Goal: Check status: Check status

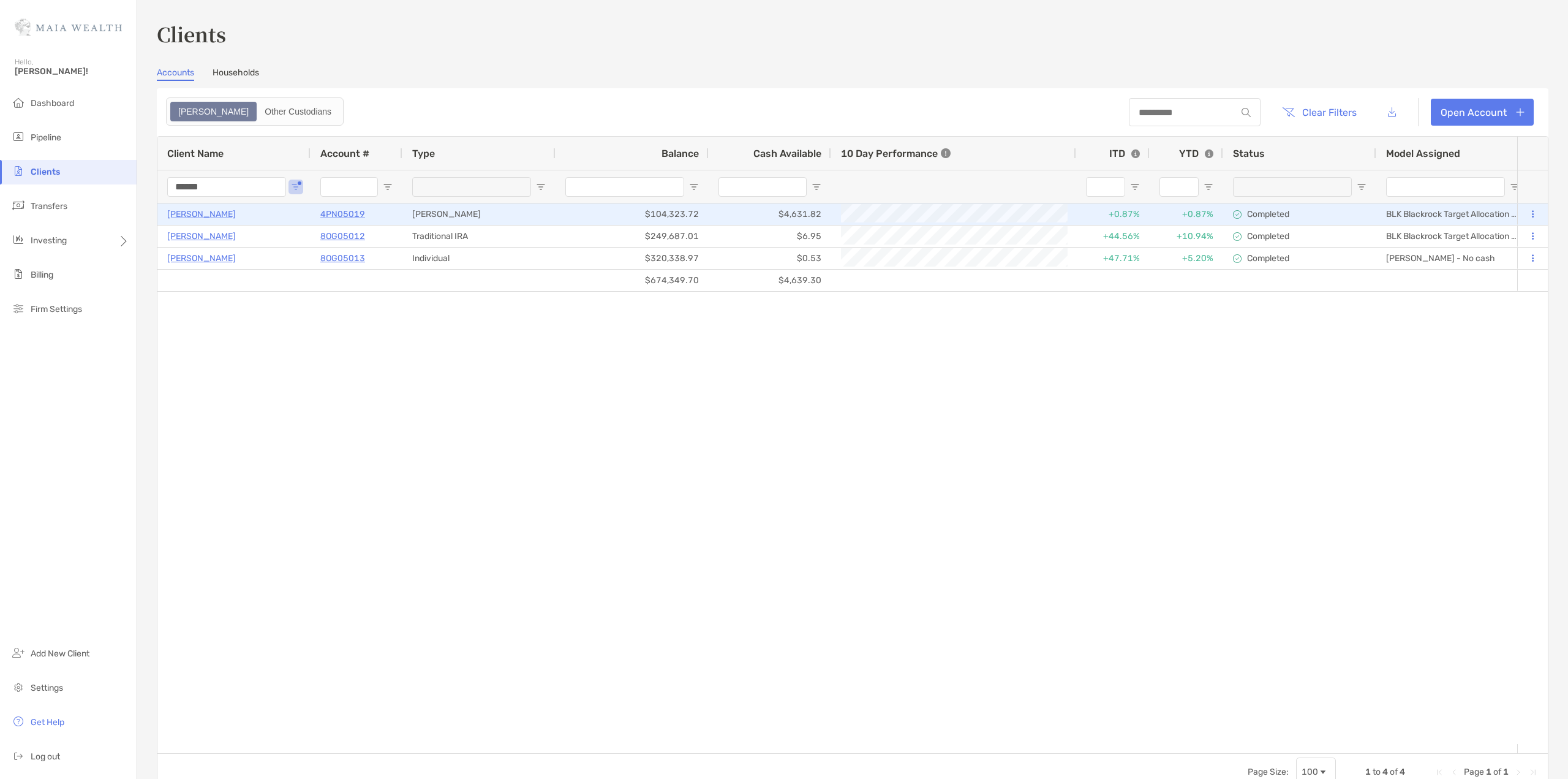
click at [356, 213] on p "4PN05019" at bounding box center [342, 214] width 44 height 15
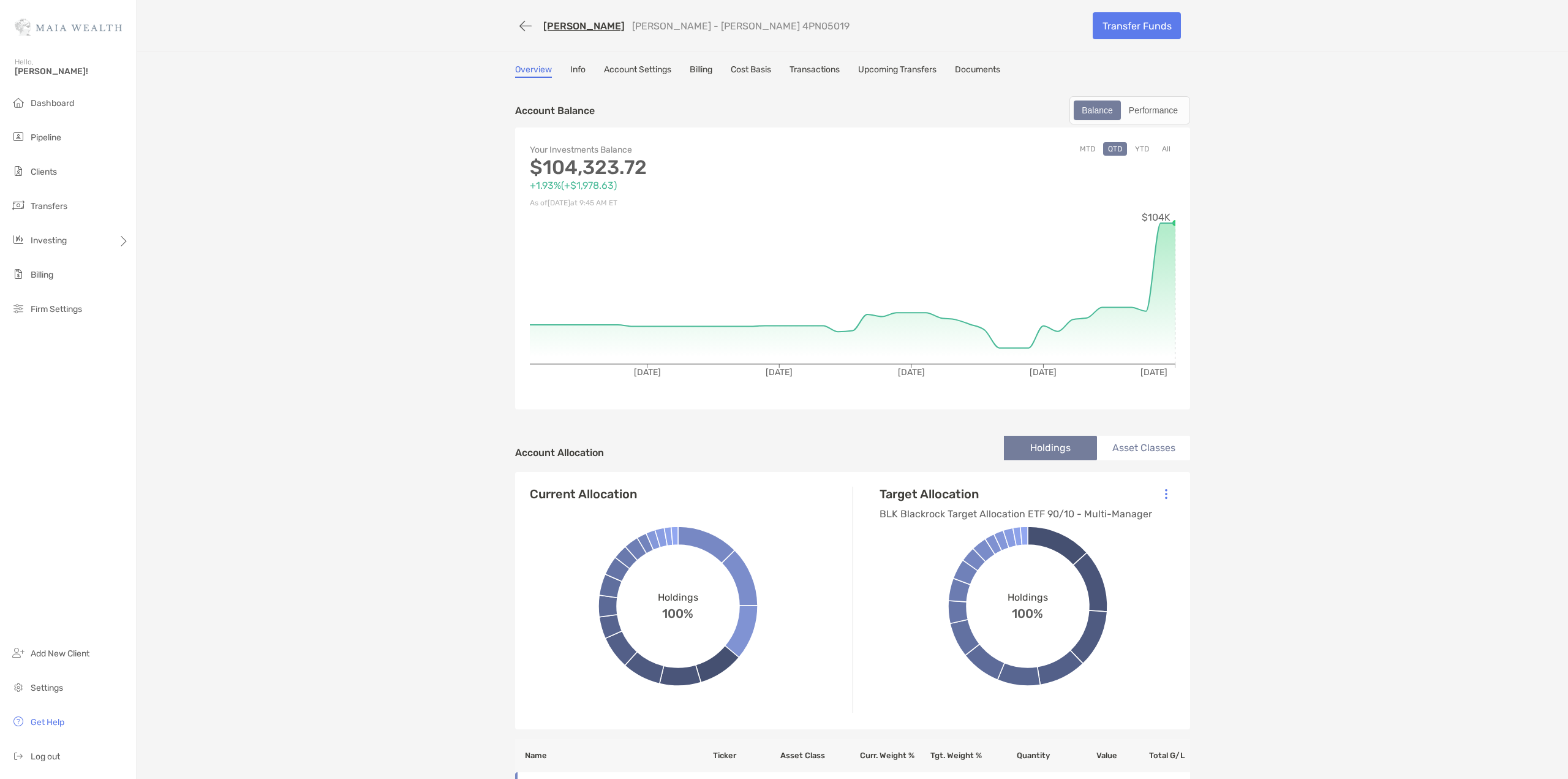
click at [800, 67] on link "Transactions" at bounding box center [814, 71] width 50 height 14
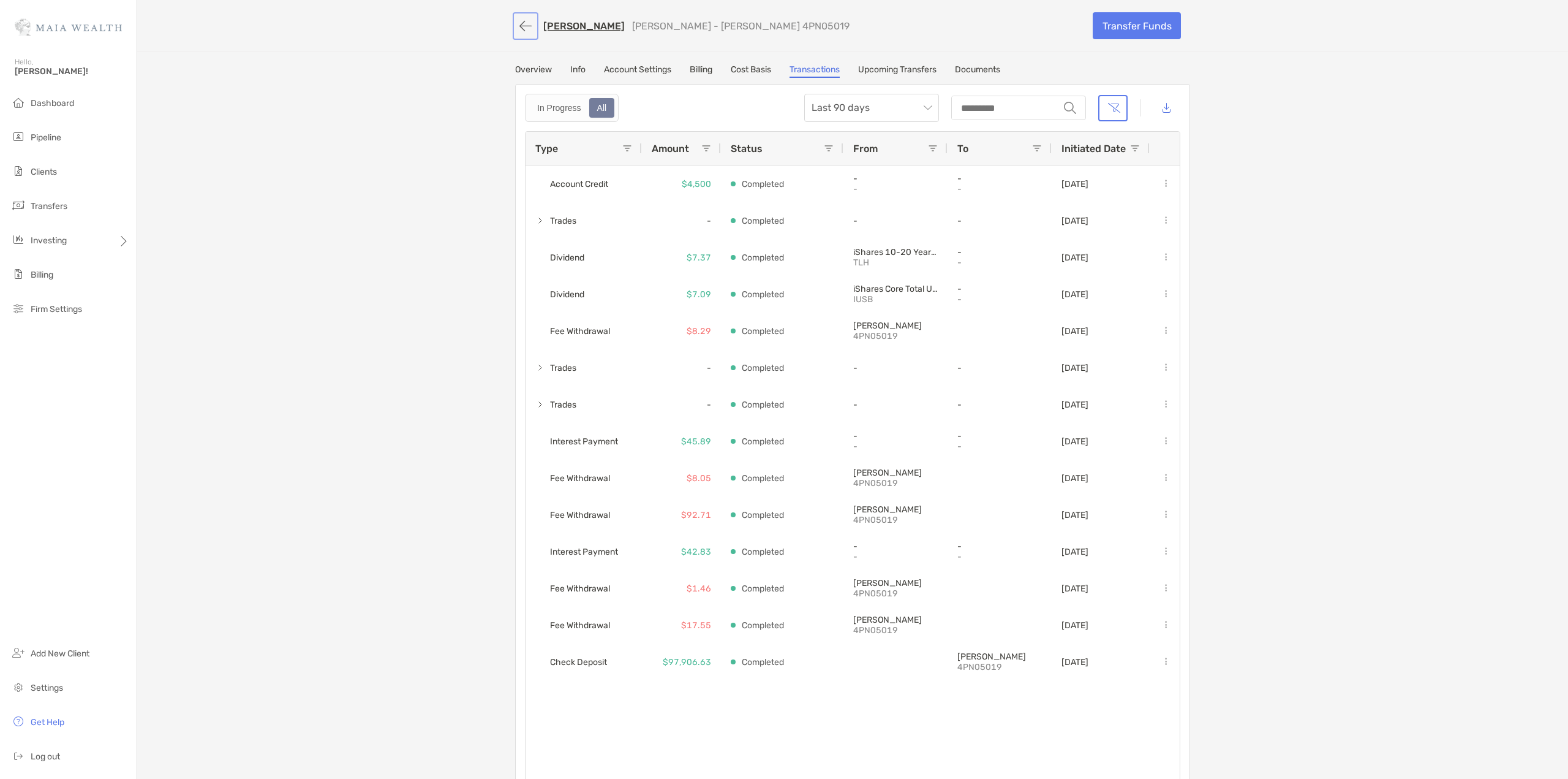
click at [518, 29] on button "button" at bounding box center [525, 25] width 21 height 23
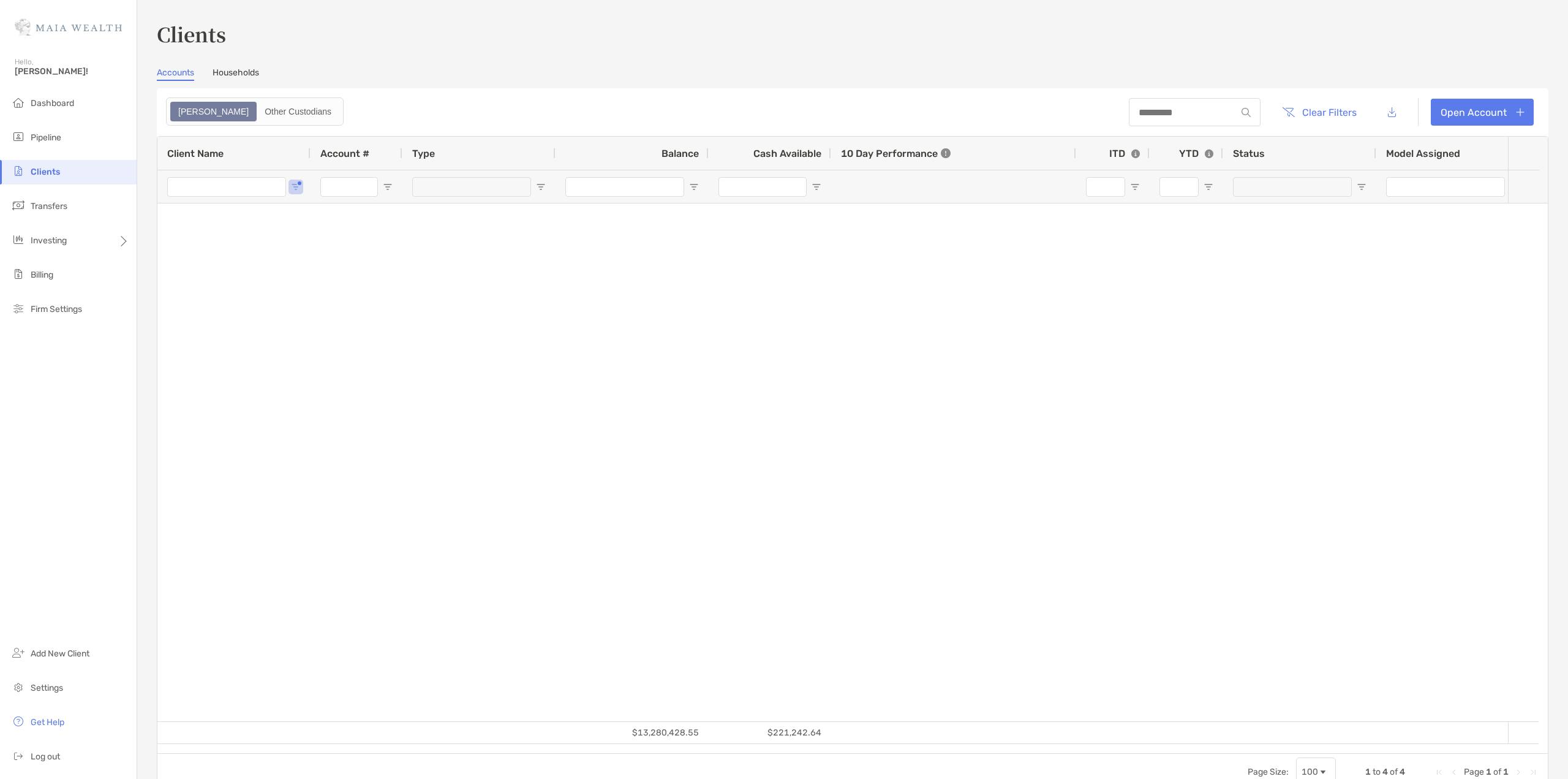
type input "******"
